Goal: Navigation & Orientation: Find specific page/section

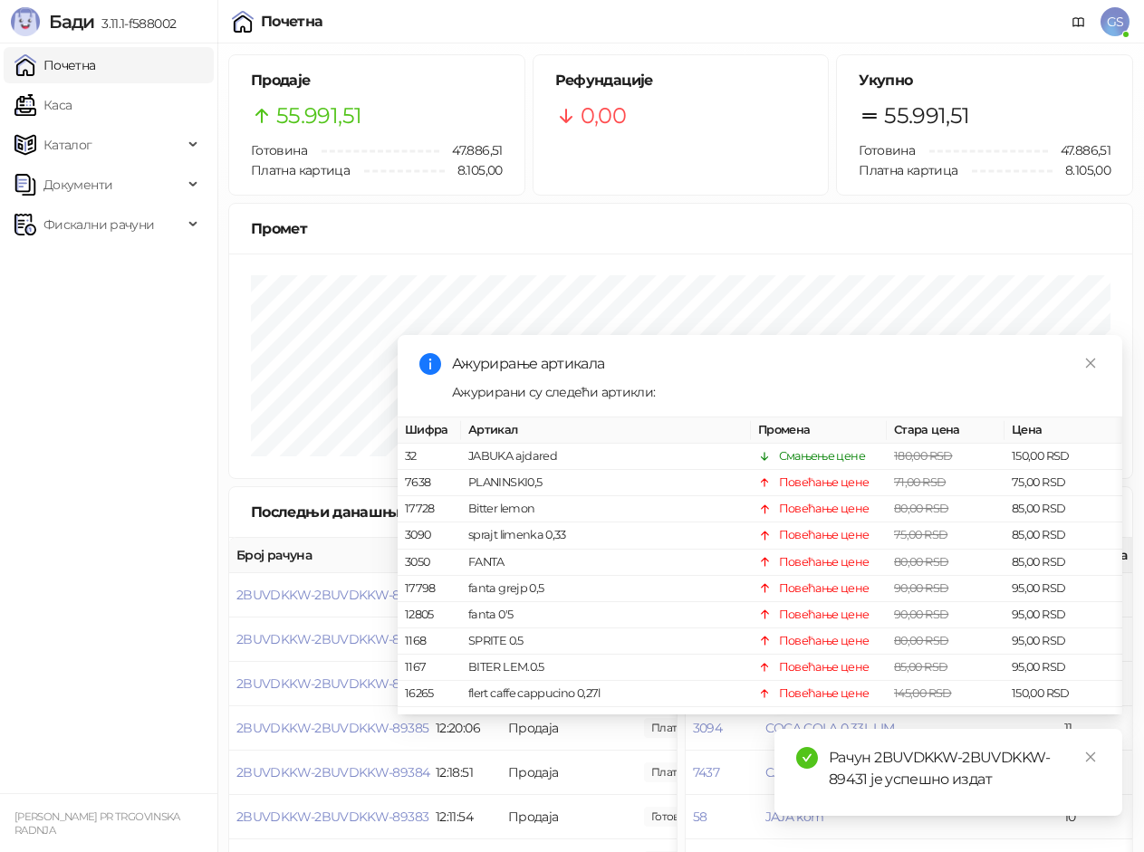
click at [72, 100] on link "Каса" at bounding box center [42, 105] width 57 height 36
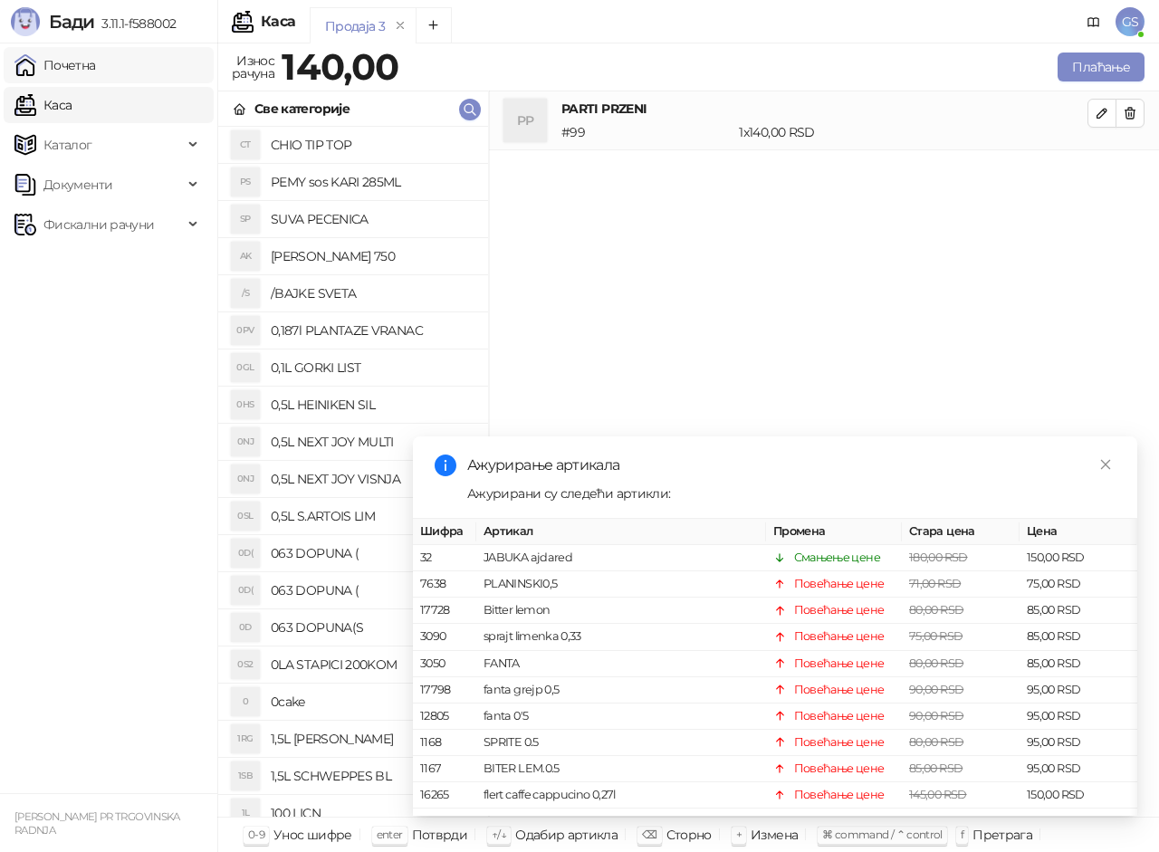
click at [79, 70] on link "Почетна" at bounding box center [55, 65] width 82 height 36
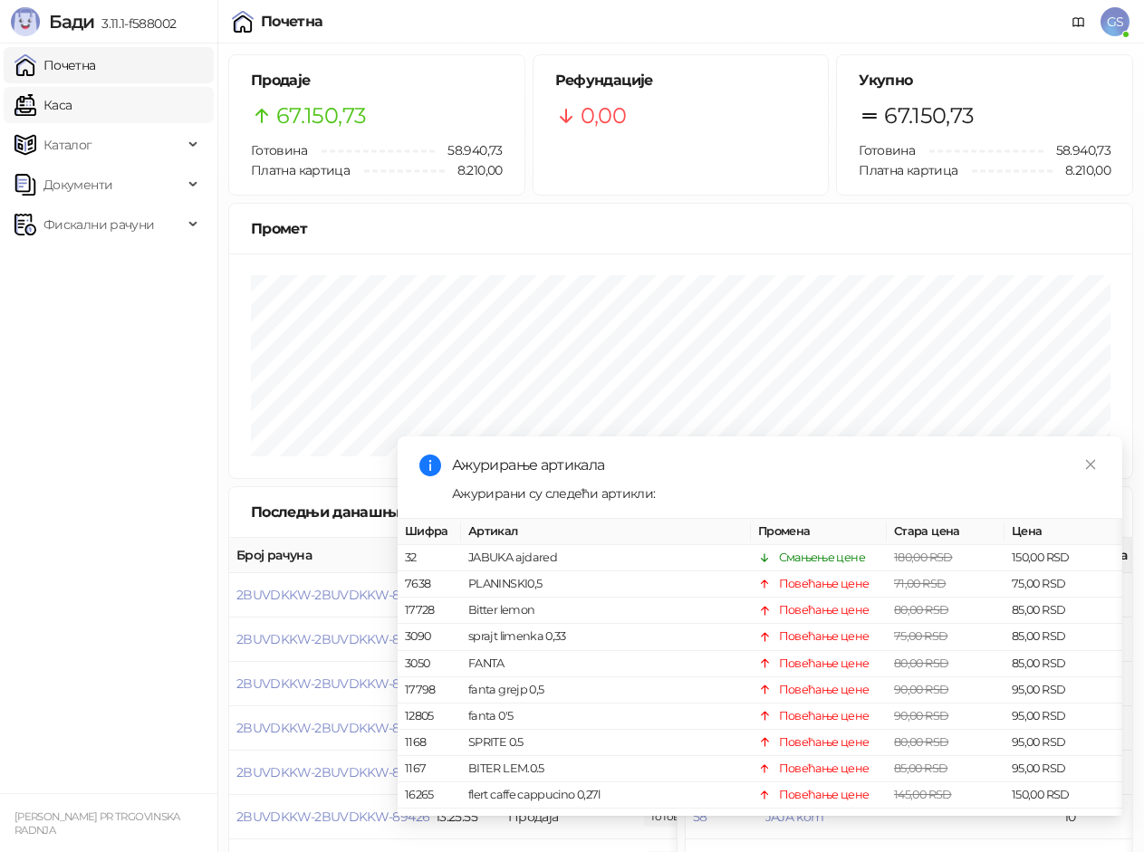
click at [72, 109] on link "Каса" at bounding box center [42, 105] width 57 height 36
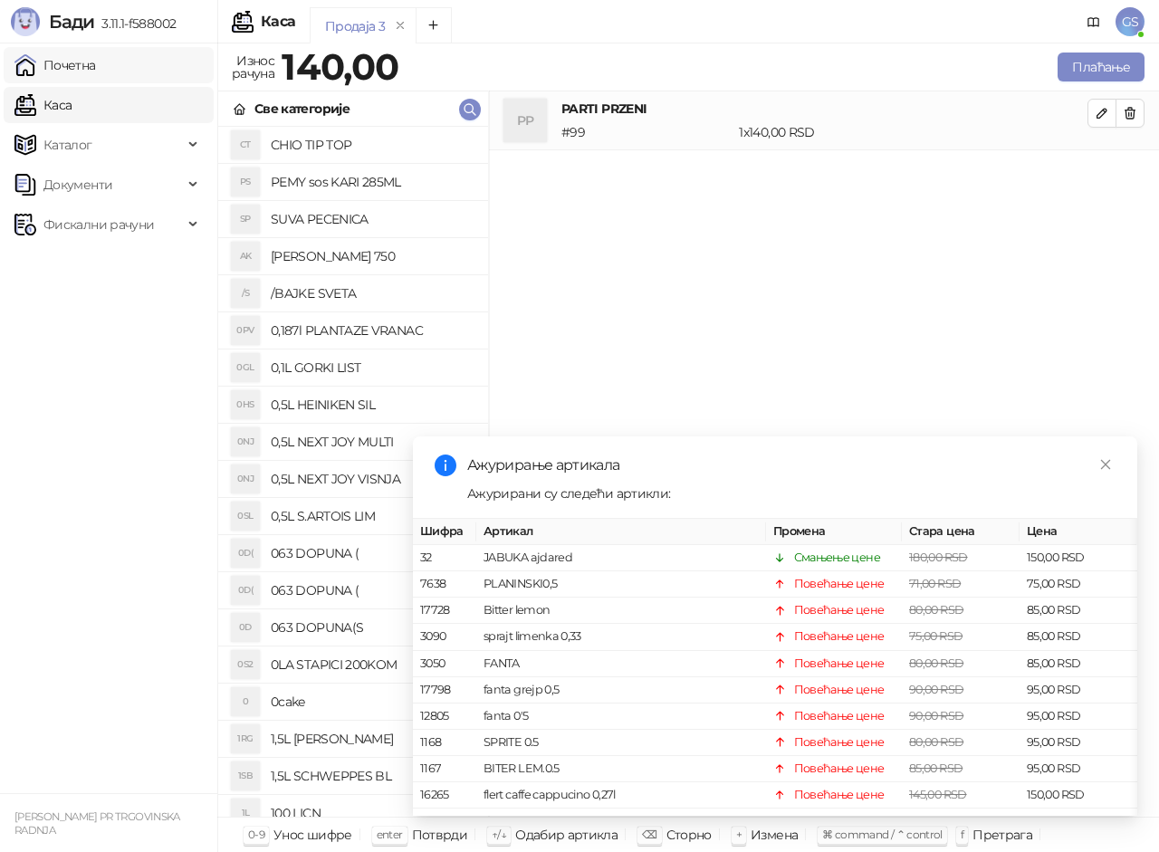
click at [96, 67] on link "Почетна" at bounding box center [55, 65] width 82 height 36
